Goal: Check status: Check status

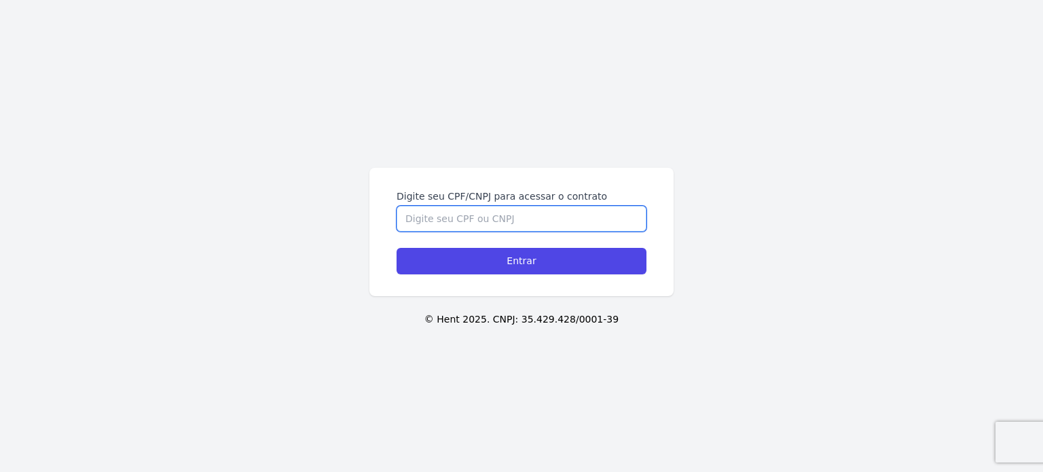
click at [505, 219] on input "Digite seu CPF/CNPJ para acessar o contrato" at bounding box center [522, 219] width 250 height 26
type input "13862276767"
click at [397, 248] on input "Entrar" at bounding box center [522, 261] width 250 height 26
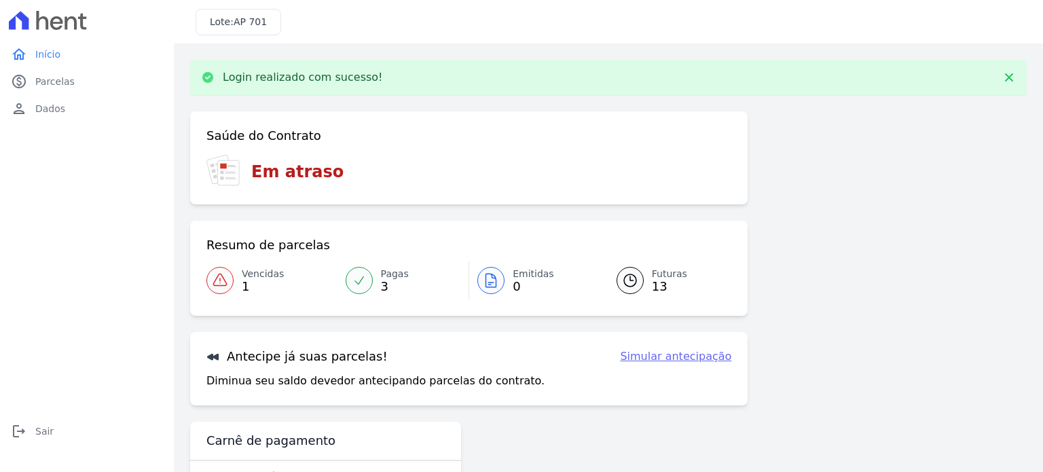
click at [225, 276] on icon at bounding box center [220, 280] width 16 height 16
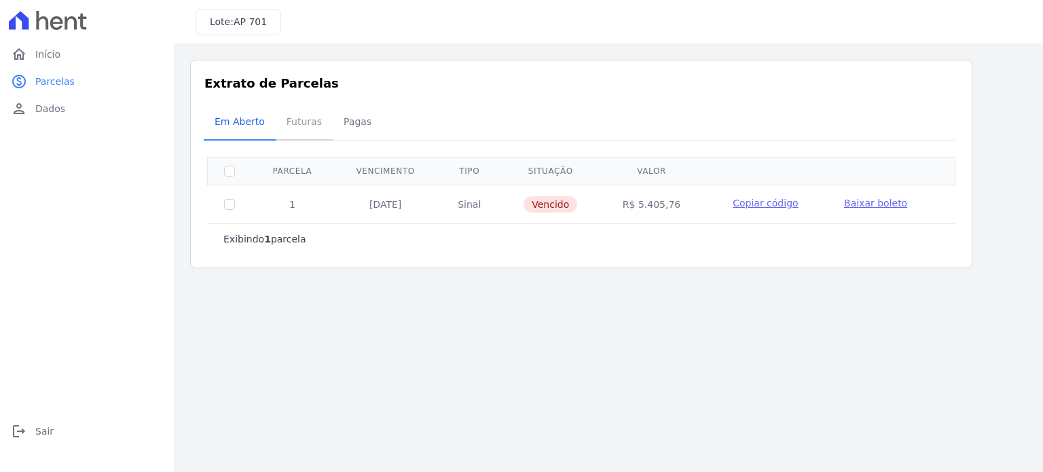
click at [308, 122] on span "Futuras" at bounding box center [304, 121] width 52 height 27
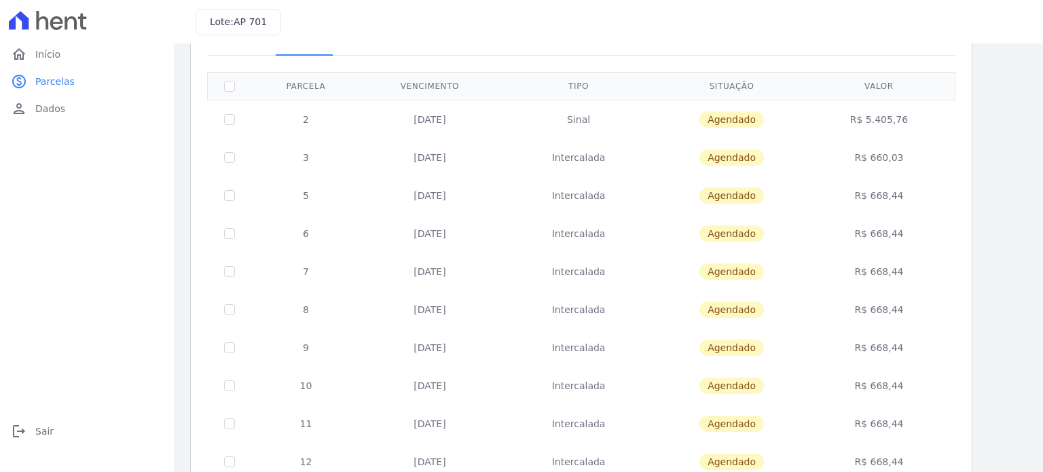
scroll to position [63, 0]
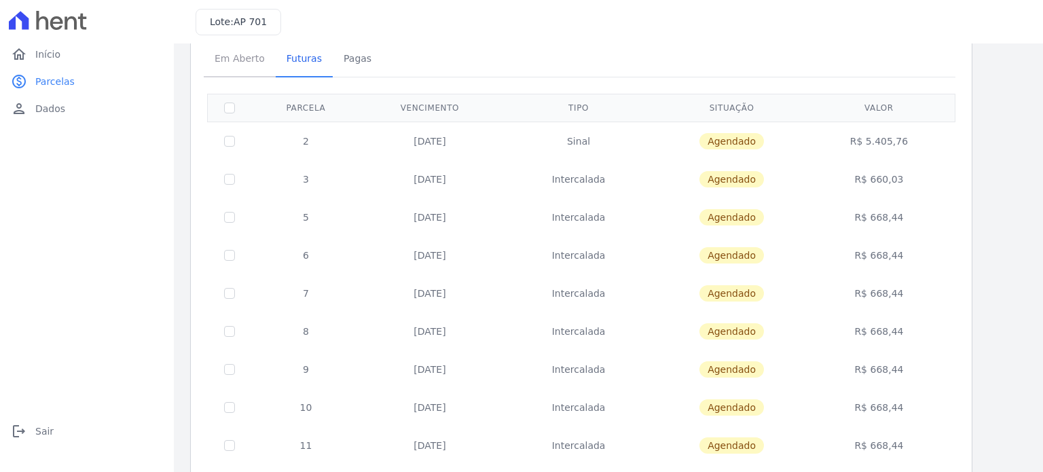
click at [223, 60] on span "Em Aberto" at bounding box center [239, 58] width 67 height 27
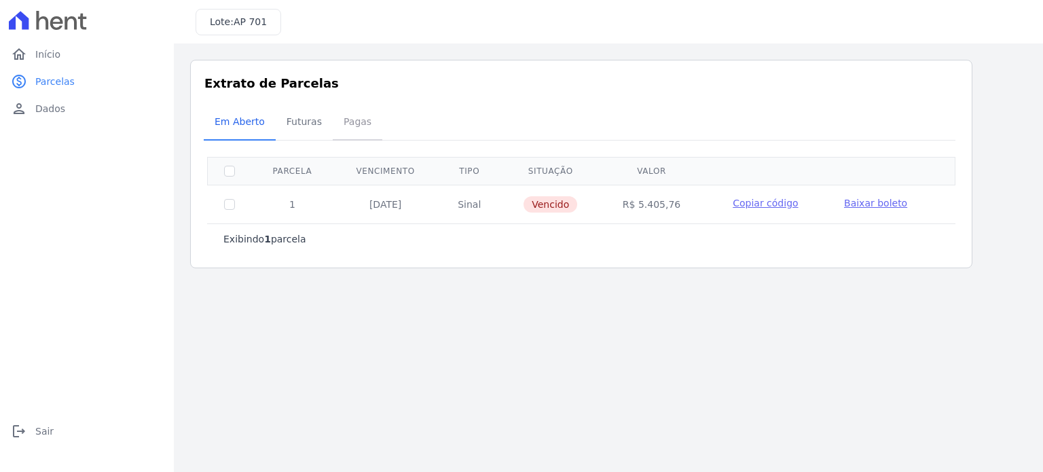
click at [358, 126] on span "Pagas" at bounding box center [358, 121] width 44 height 27
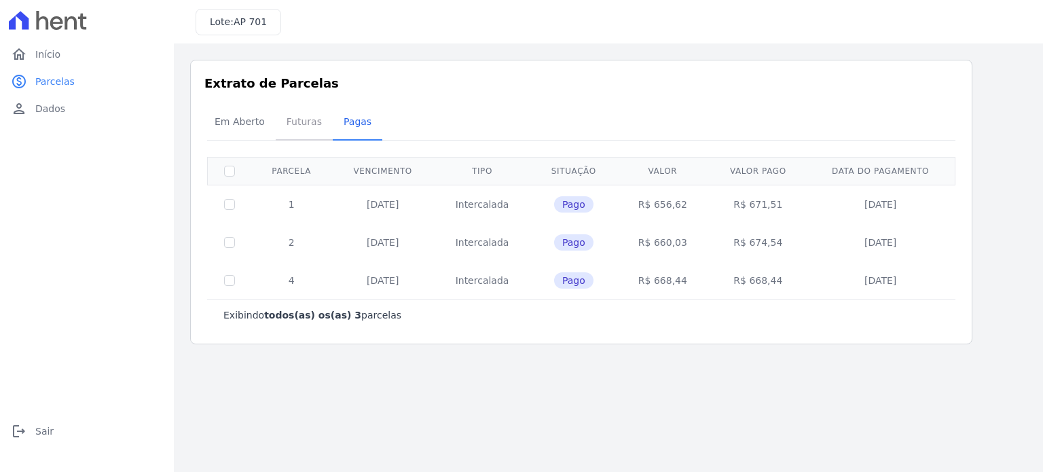
click at [293, 119] on span "Futuras" at bounding box center [304, 121] width 52 height 27
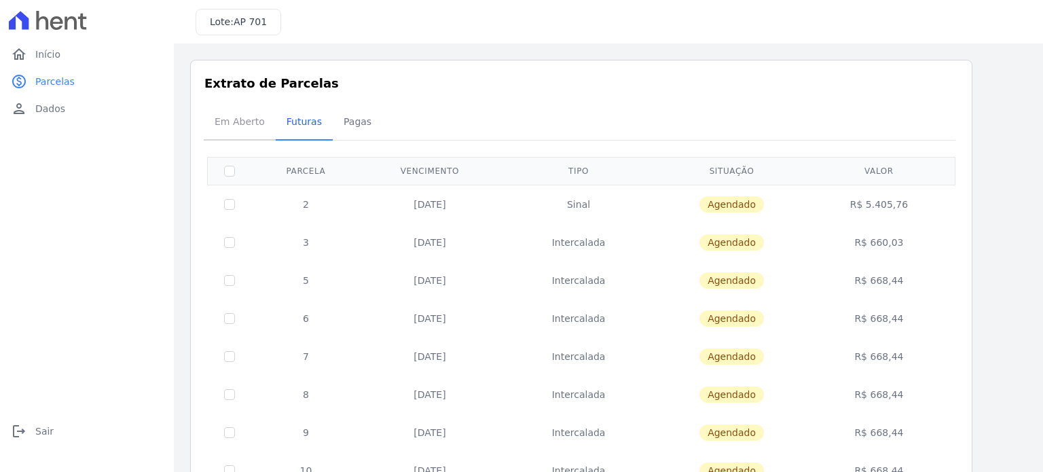
click at [233, 120] on span "Em Aberto" at bounding box center [239, 121] width 67 height 27
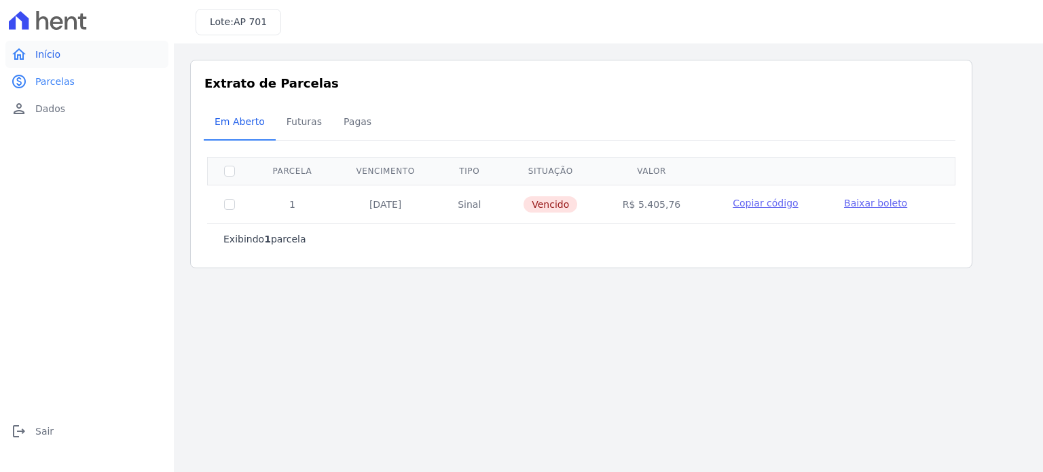
click at [40, 51] on span "Início" at bounding box center [47, 55] width 25 height 14
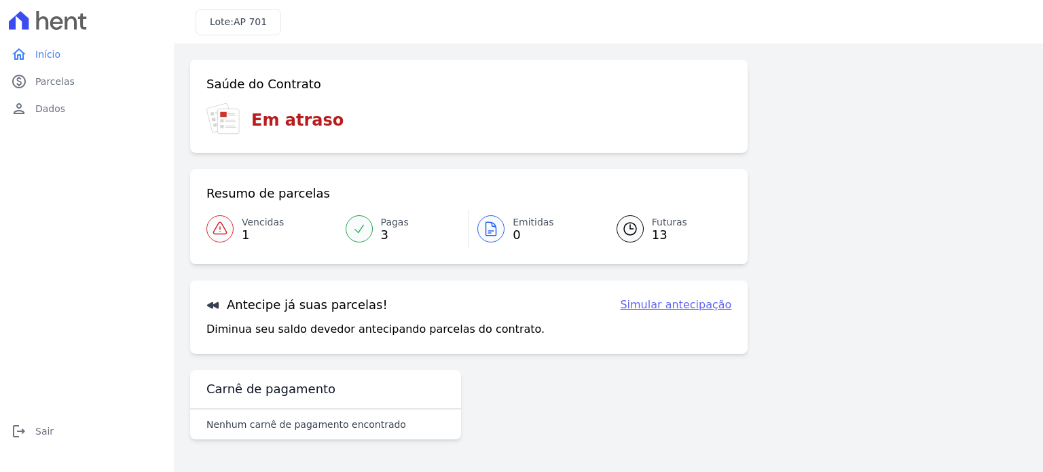
click at [353, 221] on div at bounding box center [359, 228] width 27 height 27
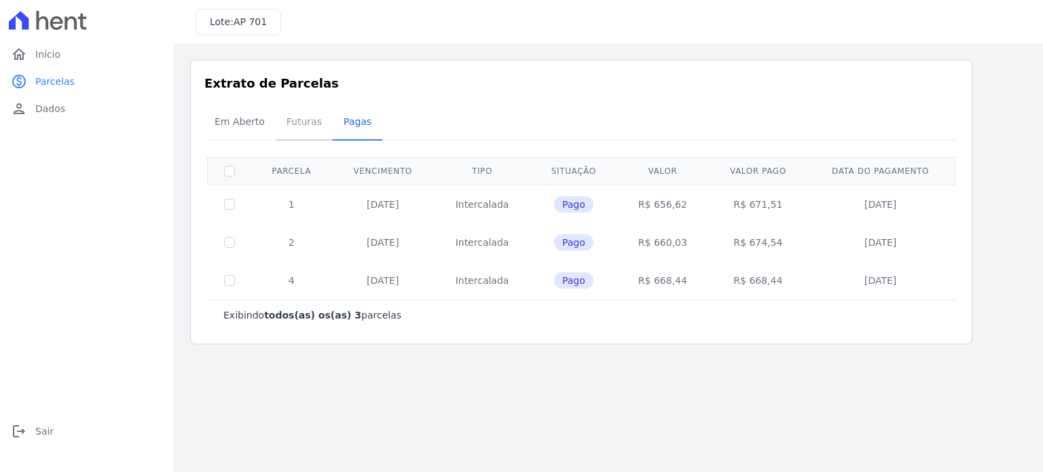
click at [291, 119] on span "Futuras" at bounding box center [304, 121] width 52 height 27
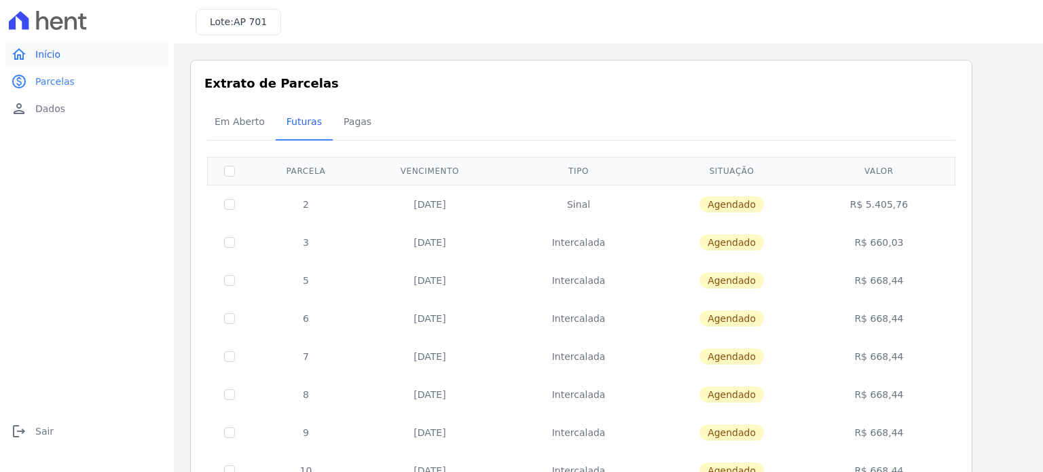
click at [44, 51] on span "Início" at bounding box center [47, 55] width 25 height 14
